Goal: Navigation & Orientation: Go to known website

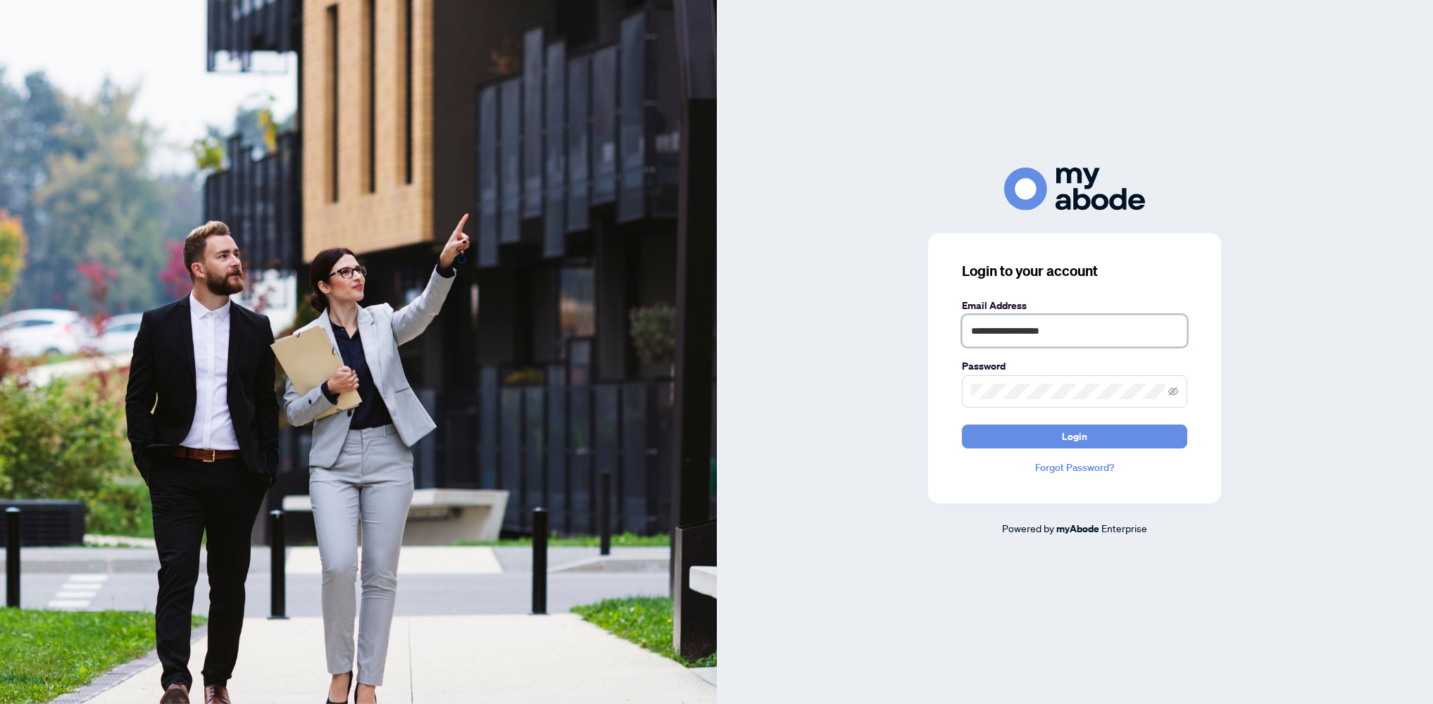
click at [1102, 328] on input "**********" at bounding box center [1074, 331] width 225 height 32
type input "**********"
click at [1122, 442] on button "Login" at bounding box center [1074, 437] width 225 height 24
